Goal: Find contact information: Find contact information

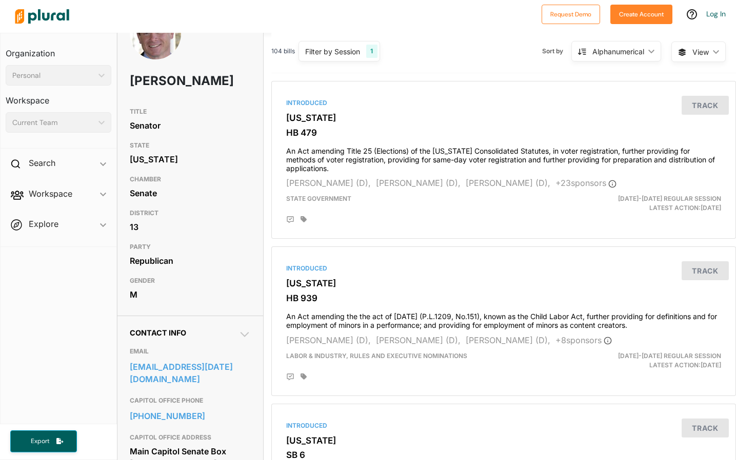
scroll to position [139, 0]
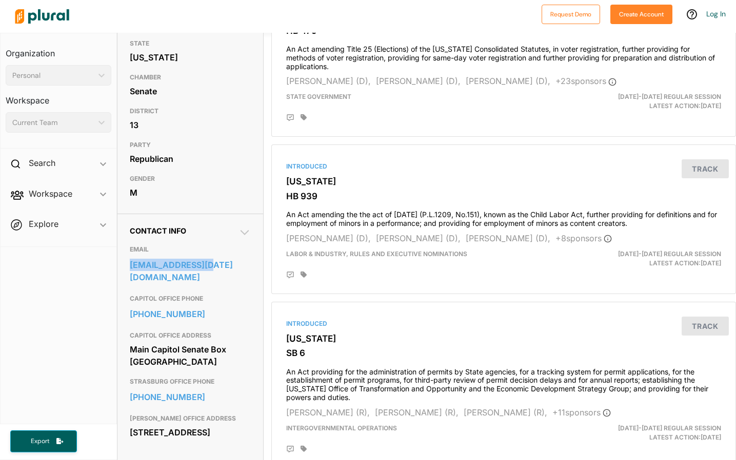
drag, startPoint x: 138, startPoint y: 291, endPoint x: 128, endPoint y: 287, distance: 11.4
click at [128, 287] on div "Contact Info EMAIL [EMAIL_ADDRESS][DATE][DOMAIN_NAME] CAPITOL OFFICE PHONE [PHO…" at bounding box center [190, 339] width 146 height 250
copy link "[EMAIL_ADDRESS][DATE][DOMAIN_NAME]"
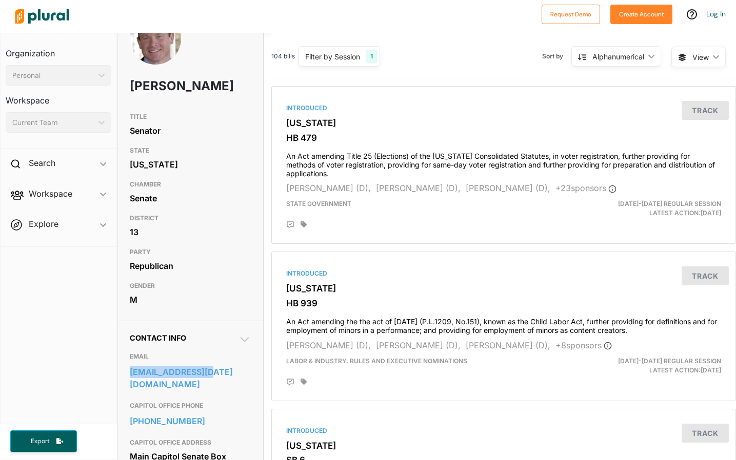
scroll to position [24, 0]
